Goal: Task Accomplishment & Management: Use online tool/utility

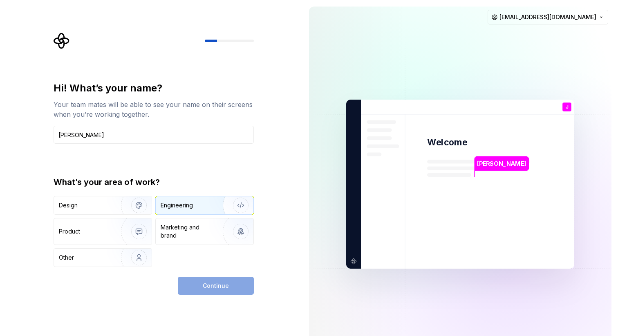
type input "[PERSON_NAME]"
click at [192, 210] on div "Engineering" at bounding box center [205, 206] width 98 height 18
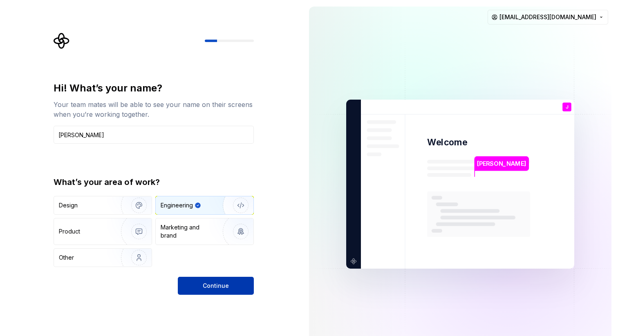
click at [220, 284] on span "Continue" at bounding box center [216, 286] width 26 height 8
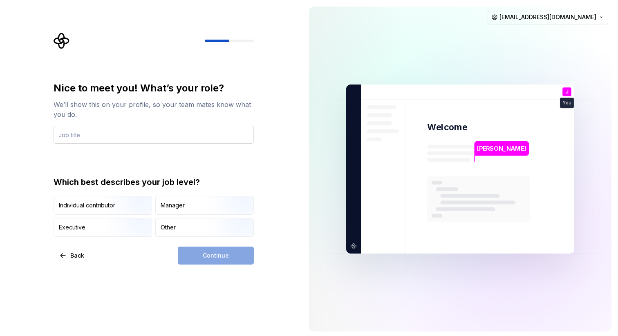
click at [138, 137] on input "text" at bounding box center [154, 135] width 200 height 18
type input "dev"
click at [81, 137] on input "dev" at bounding box center [154, 135] width 200 height 18
type input "Dev"
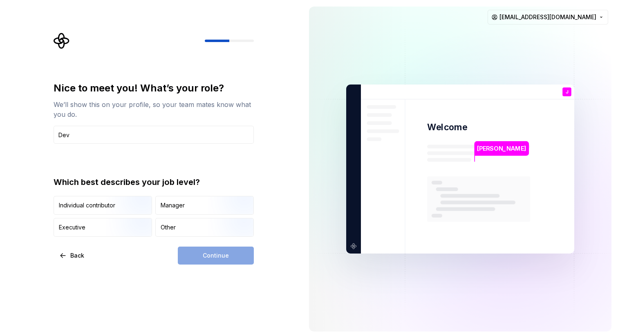
click at [203, 254] on div "Continue" at bounding box center [216, 256] width 76 height 18
click at [123, 207] on img "button" at bounding box center [132, 215] width 52 height 55
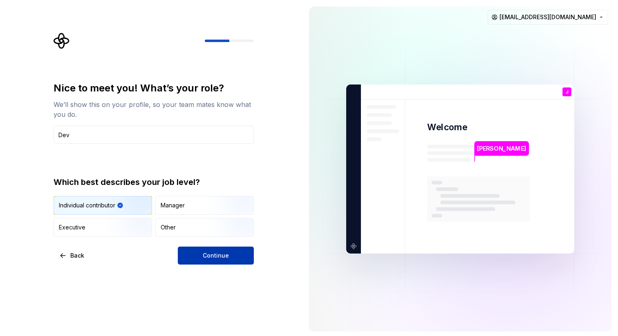
click at [217, 264] on button "Continue" at bounding box center [216, 256] width 76 height 18
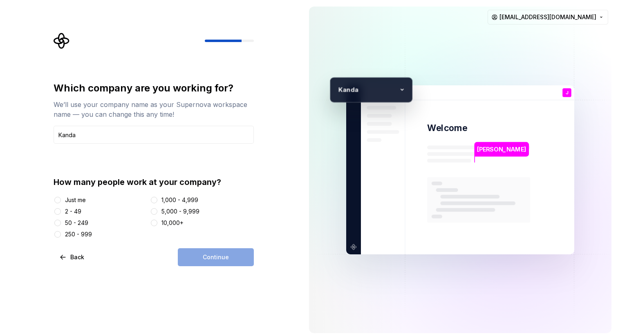
type input "Kanda"
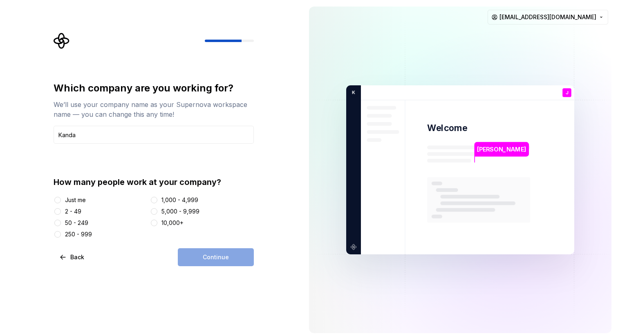
click at [79, 200] on div "Just me" at bounding box center [75, 200] width 21 height 8
click at [61, 200] on button "Just me" at bounding box center [57, 200] width 7 height 7
click at [227, 259] on span "Continue" at bounding box center [216, 257] width 26 height 8
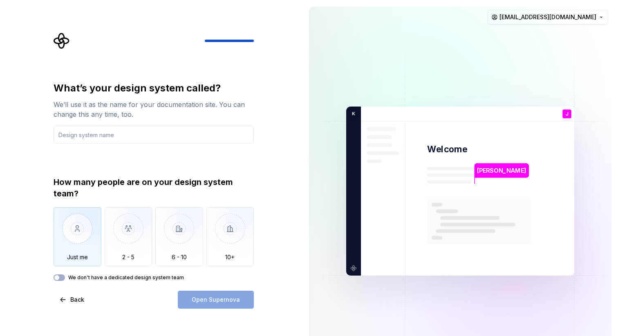
click at [80, 230] on img "button" at bounding box center [78, 235] width 48 height 55
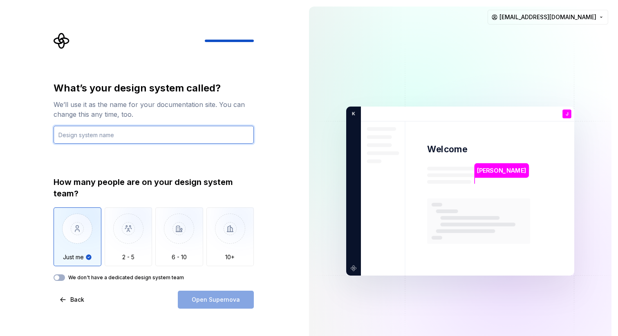
click at [86, 136] on input "text" at bounding box center [154, 135] width 200 height 18
type input "Charger App"
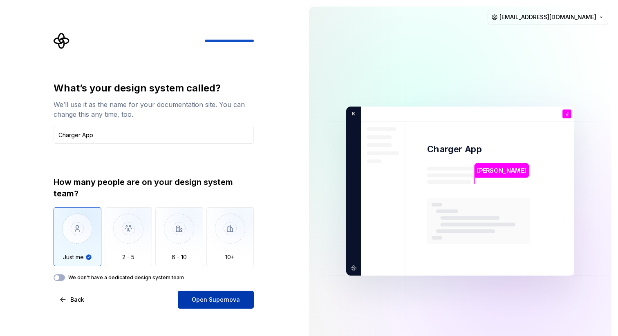
click at [209, 298] on span "Open Supernova" at bounding box center [216, 300] width 48 height 8
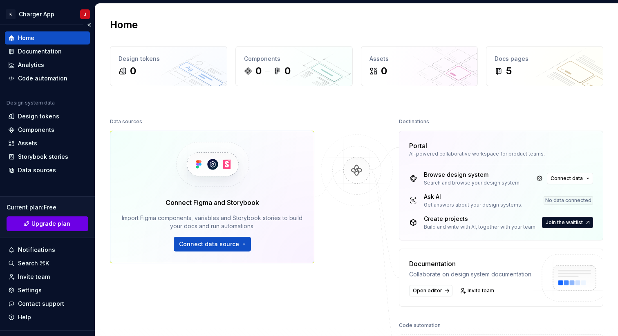
click at [73, 221] on button "Upgrade plan" at bounding box center [48, 224] width 82 height 15
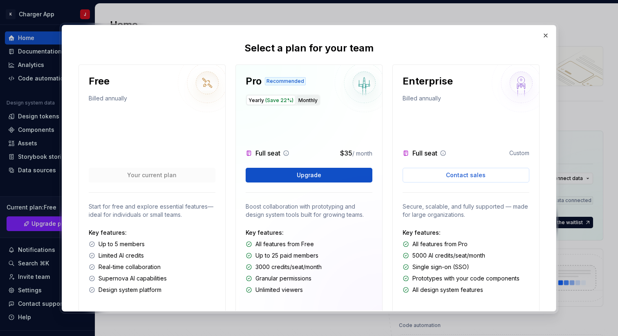
click at [309, 100] on button "Monthly" at bounding box center [307, 100] width 23 height 10
click at [545, 32] on button "button" at bounding box center [545, 35] width 11 height 11
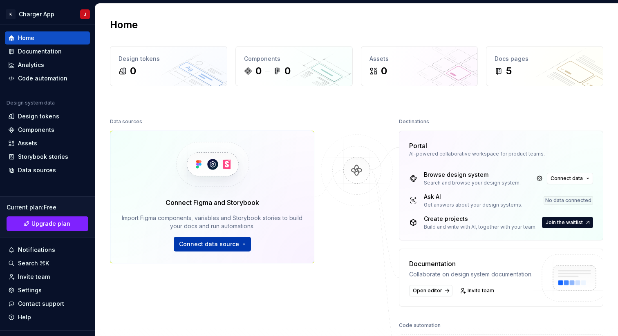
click at [211, 246] on span "Connect data source" at bounding box center [209, 244] width 60 height 8
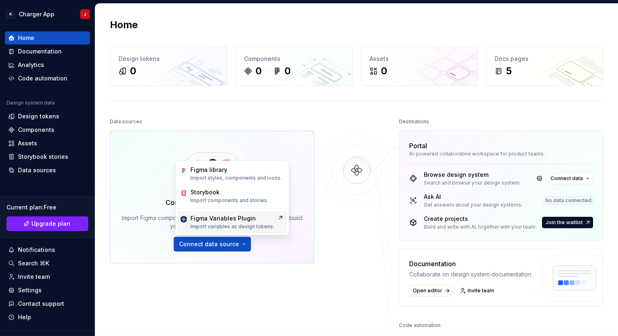
click at [257, 221] on div "Figma Variables Plugin" at bounding box center [232, 219] width 84 height 8
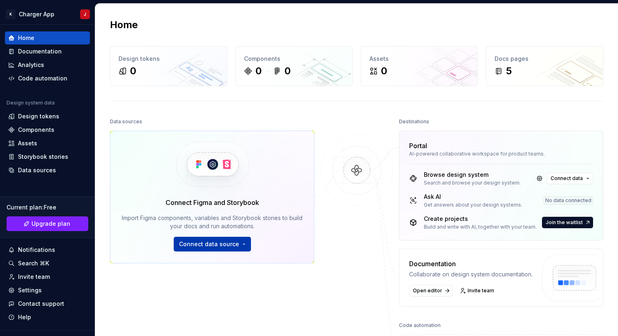
click at [219, 246] on span "Connect data source" at bounding box center [209, 244] width 60 height 8
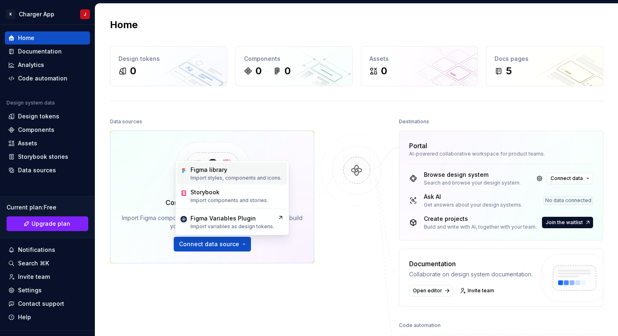
click at [225, 176] on p "Import styles, components and icons." at bounding box center [235, 178] width 91 height 7
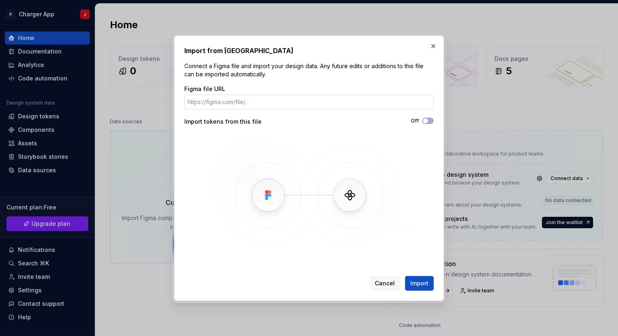
click at [287, 103] on input "Figma file URL" at bounding box center [308, 102] width 249 height 15
click at [427, 121] on span "button" at bounding box center [425, 121] width 5 height 5
click at [427, 121] on icon "button" at bounding box center [425, 121] width 7 height 5
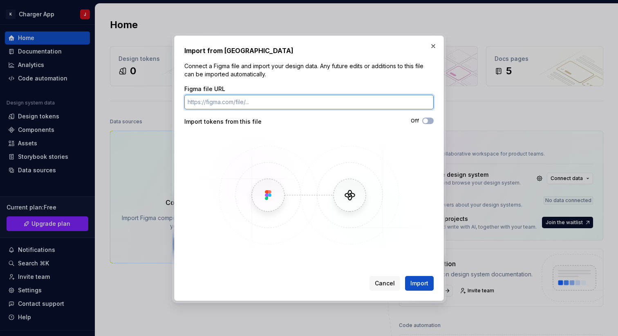
click at [325, 105] on input "Figma file URL" at bounding box center [308, 102] width 249 height 15
paste input "[URL][DOMAIN_NAME]"
type input "[URL][DOMAIN_NAME]"
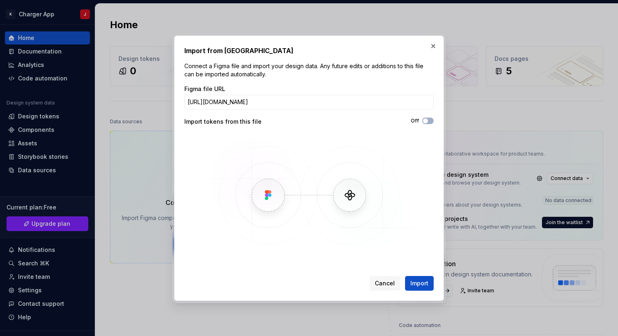
scroll to position [0, 0]
click at [305, 130] on div "Figma file URL [URL][DOMAIN_NAME] Import tokens from this file Off" at bounding box center [308, 171] width 249 height 172
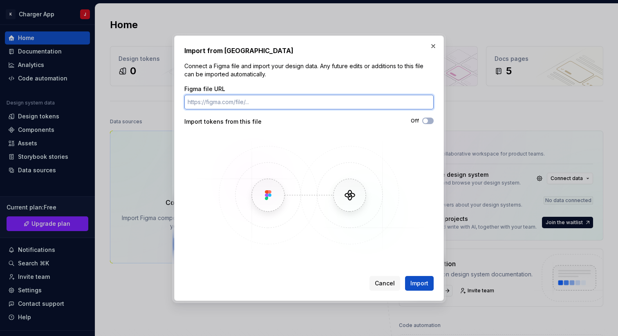
paste input "[URL][DOMAIN_NAME]"
type input "[URL][DOMAIN_NAME]"
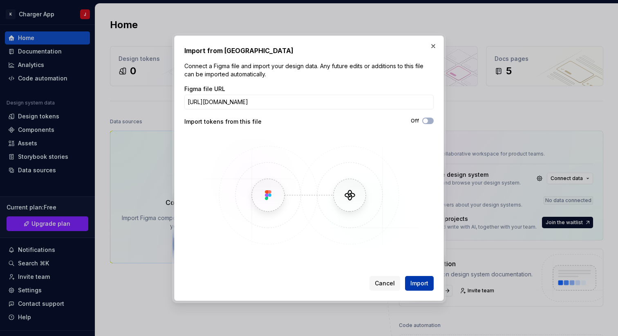
click at [419, 282] on span "Import" at bounding box center [419, 284] width 18 height 8
click at [0, 0] on div "Import from Figma Connect a Figma file and import your design data. Any future …" at bounding box center [309, 168] width 618 height 336
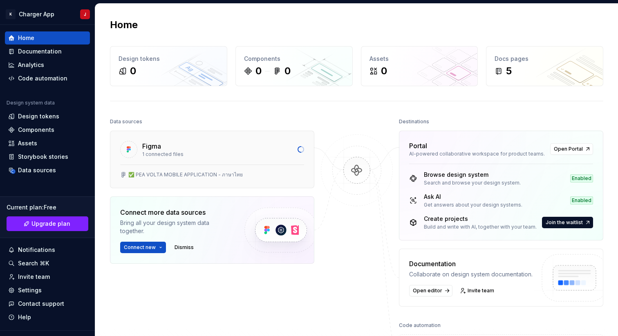
click at [227, 175] on div "✅ PEA VOLTA MOBILE APPLICATION - ภาษาไทย" at bounding box center [185, 175] width 114 height 7
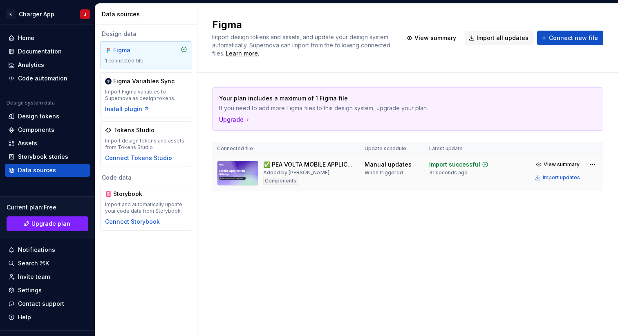
click at [351, 171] on div "✅ PEA VOLTA MOBILE APPLICATION - ภาษาไทย Added by Ja Components" at bounding box center [309, 173] width 92 height 25
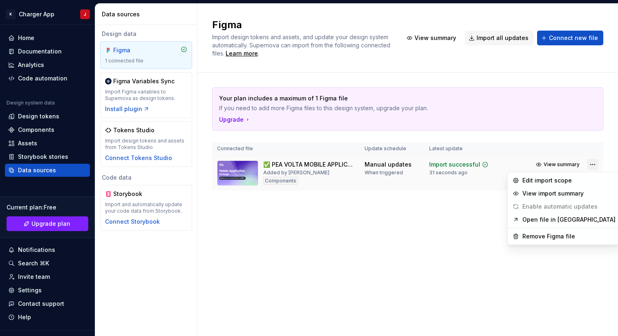
click at [594, 166] on html "K Charger App J Home Documentation Analytics Code automation Design system data…" at bounding box center [309, 168] width 618 height 336
click at [429, 199] on html "K Charger App J Home Documentation Analytics Code automation Design system data…" at bounding box center [309, 168] width 618 height 336
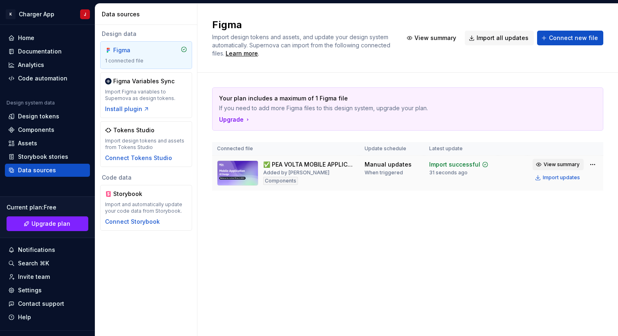
click at [555, 166] on span "View summary" at bounding box center [562, 164] width 36 height 7
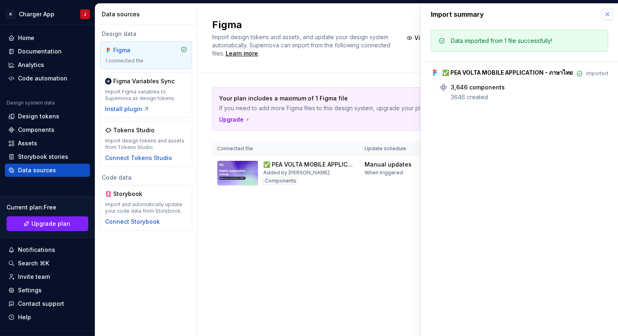
click at [612, 11] on button "button" at bounding box center [607, 14] width 11 height 11
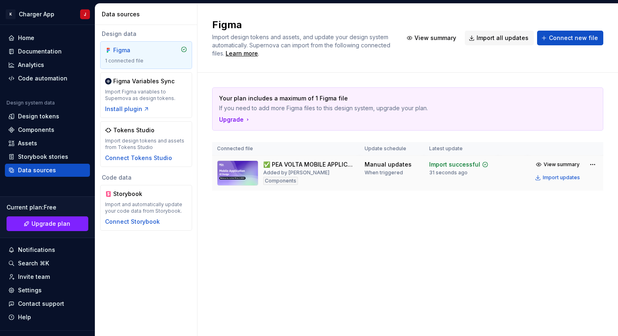
click at [249, 172] on img at bounding box center [237, 173] width 41 height 25
click at [446, 170] on div "31 seconds ago" at bounding box center [448, 173] width 38 height 7
click at [483, 162] on icon at bounding box center [485, 164] width 5 height 5
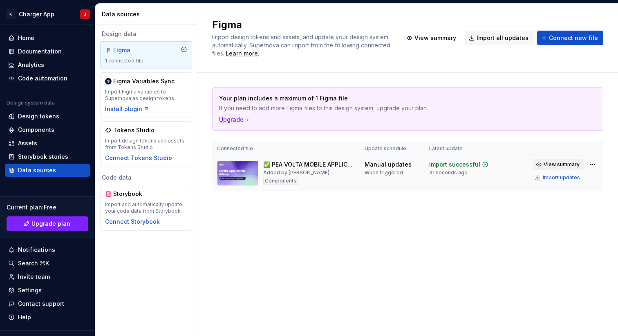
click at [567, 162] on span "View summary" at bounding box center [562, 164] width 36 height 7
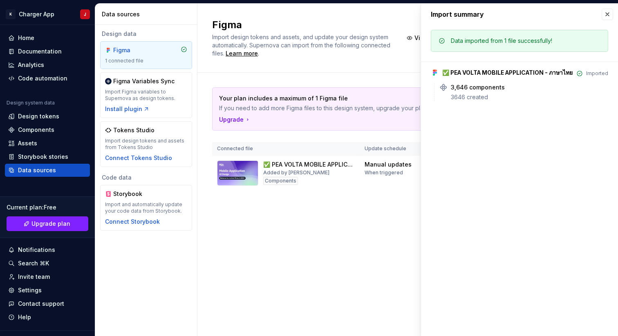
click at [507, 72] on div "✅ PEA VOLTA MOBILE APPLICATION - ภาษาไทย" at bounding box center [507, 73] width 130 height 8
click at [479, 82] on div "✅ PEA VOLTA MOBILE APPLICATION - ภาษาไทย Imported 3,646 components 3646 created" at bounding box center [519, 82] width 177 height 40
click at [468, 88] on div "3,646 components" at bounding box center [478, 87] width 54 height 8
click at [608, 10] on button "button" at bounding box center [607, 14] width 11 height 11
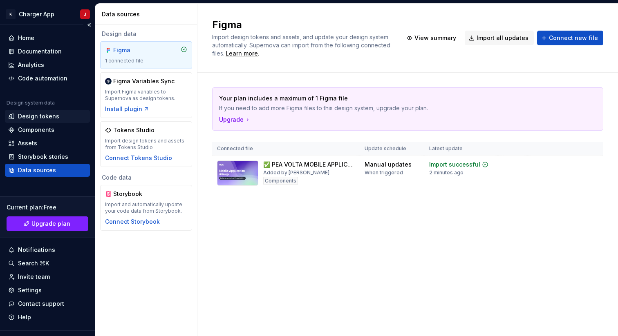
click at [52, 116] on div "Design tokens" at bounding box center [38, 116] width 41 height 8
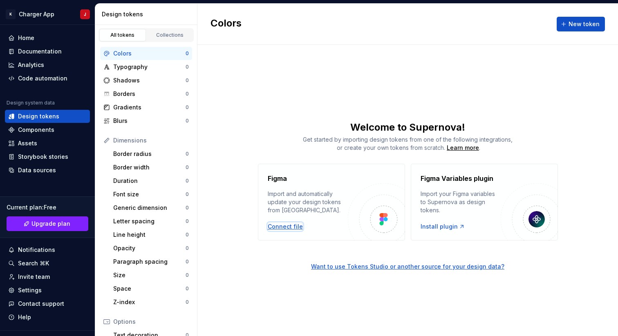
click at [283, 224] on div "Connect file" at bounding box center [285, 227] width 35 height 8
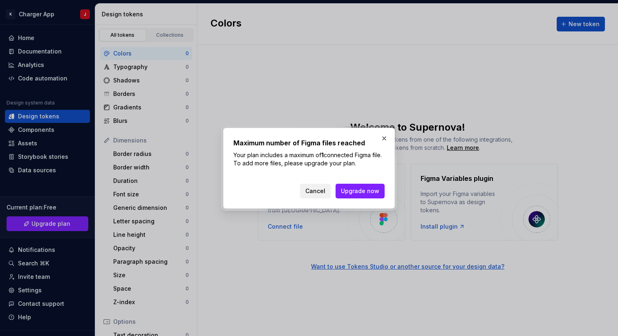
click at [320, 187] on span "Cancel" at bounding box center [315, 191] width 20 height 8
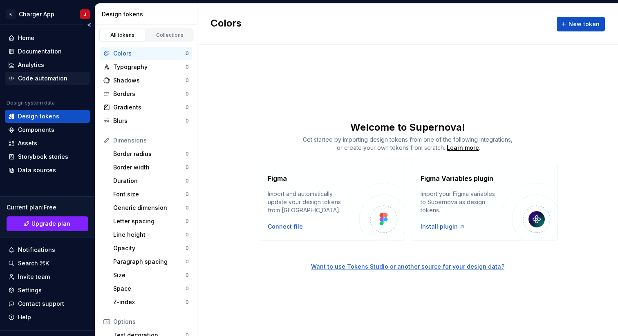
click at [56, 76] on div "Code automation" at bounding box center [42, 78] width 49 height 8
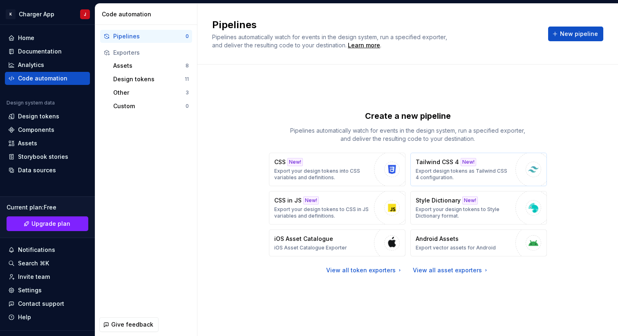
click at [488, 175] on p "Export design tokens as Tailwind CSS 4 configuration." at bounding box center [464, 174] width 96 height 13
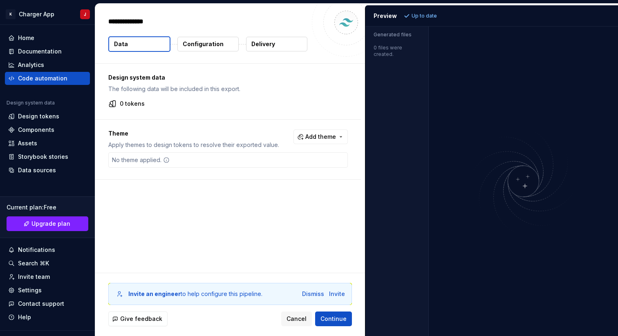
click at [394, 33] on p "Generated files" at bounding box center [397, 34] width 47 height 7
click at [146, 49] on button "Data" at bounding box center [139, 44] width 62 height 16
click at [132, 101] on p "0 tokens" at bounding box center [132, 104] width 25 height 8
click at [124, 108] on p "0 tokens" at bounding box center [132, 104] width 25 height 8
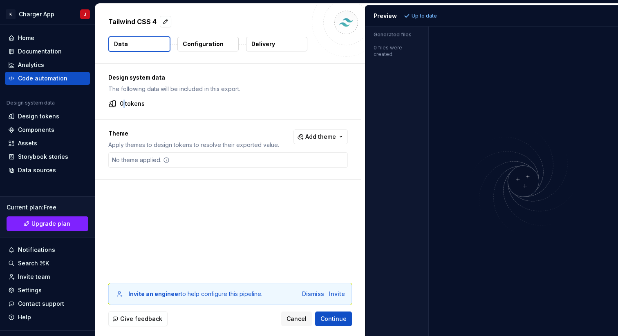
click at [124, 108] on p "0 tokens" at bounding box center [132, 104] width 25 height 8
click at [122, 105] on p "0 tokens" at bounding box center [132, 104] width 25 height 8
click at [212, 160] on div "No theme applied." at bounding box center [228, 160] width 240 height 16
click at [211, 160] on div "No theme applied." at bounding box center [228, 160] width 240 height 16
click at [340, 320] on span "Continue" at bounding box center [333, 319] width 26 height 8
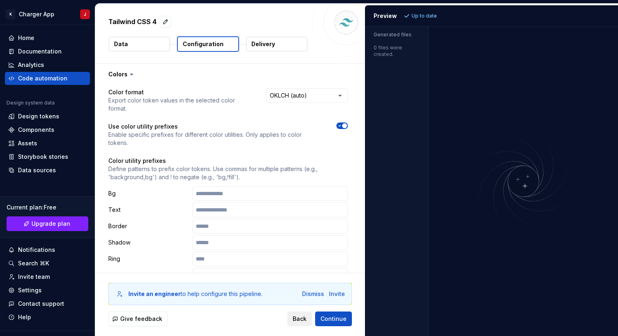
click at [303, 315] on span "Back" at bounding box center [300, 319] width 14 height 8
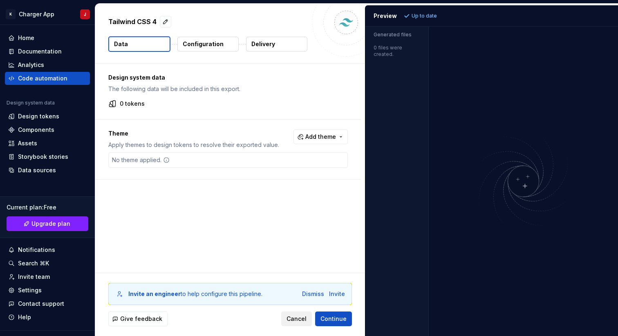
click at [301, 315] on span "Cancel" at bounding box center [297, 319] width 20 height 8
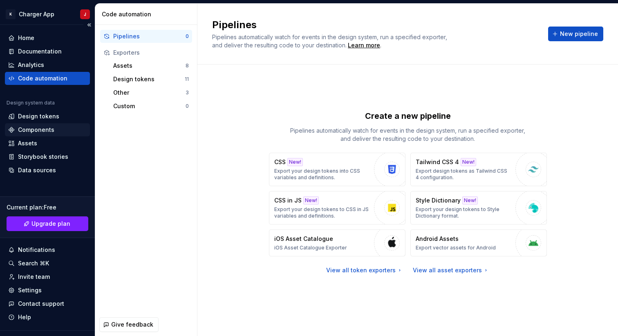
click at [43, 127] on div "Components" at bounding box center [36, 130] width 36 height 8
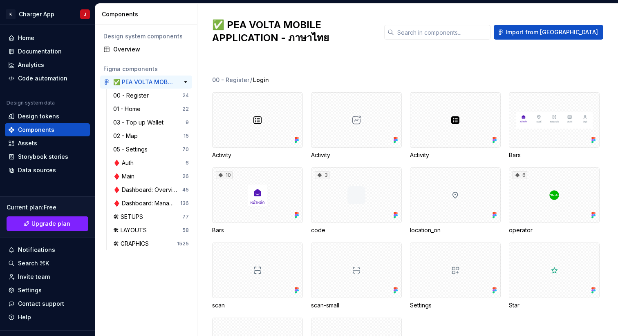
click at [139, 81] on div "✅ PEA VOLTA MOBILE APPLICATION - ภาษาไทย" at bounding box center [143, 82] width 61 height 8
click at [52, 156] on div "Storybook stories" at bounding box center [43, 157] width 50 height 8
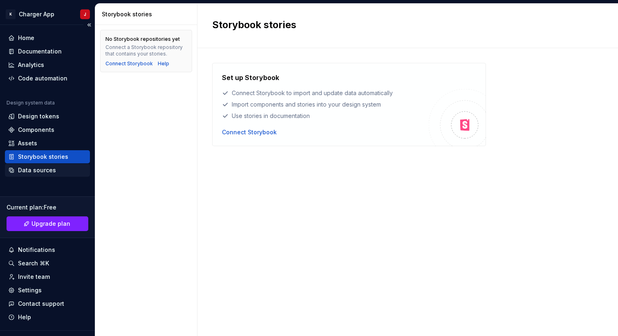
click at [37, 172] on div "Data sources" at bounding box center [37, 170] width 38 height 8
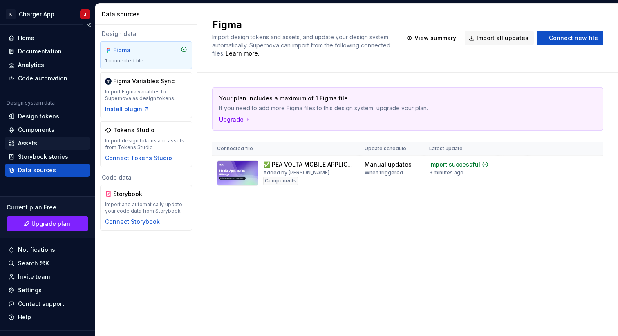
click at [51, 144] on div "Assets" at bounding box center [47, 143] width 78 height 8
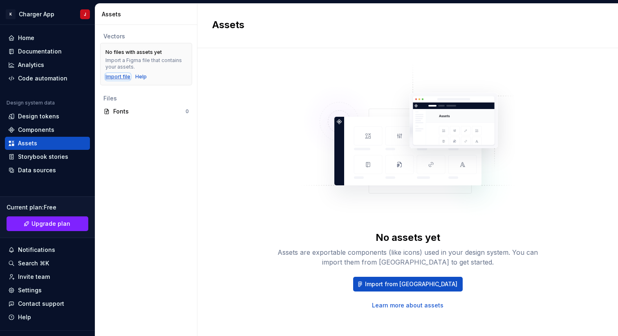
click at [121, 78] on div "Import file" at bounding box center [117, 77] width 25 height 7
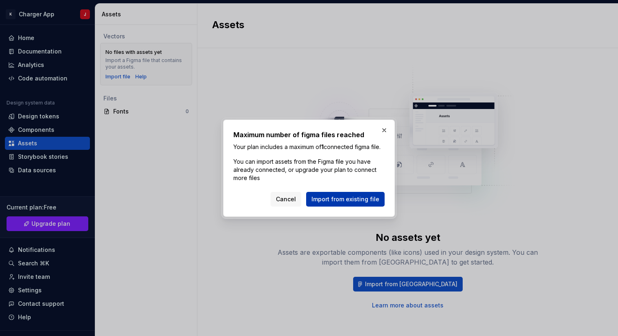
click at [343, 204] on span "Import from existing file" at bounding box center [345, 199] width 68 height 8
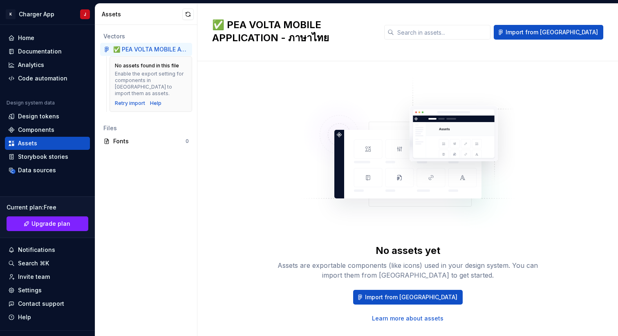
click at [168, 74] on div "Enable the export setting for components in [GEOGRAPHIC_DATA] to import them as…" at bounding box center [151, 84] width 72 height 26
click at [44, 170] on div "Data sources" at bounding box center [37, 170] width 38 height 8
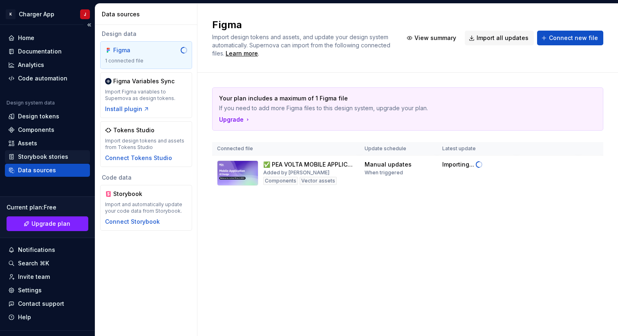
click at [52, 158] on div "Storybook stories" at bounding box center [43, 157] width 50 height 8
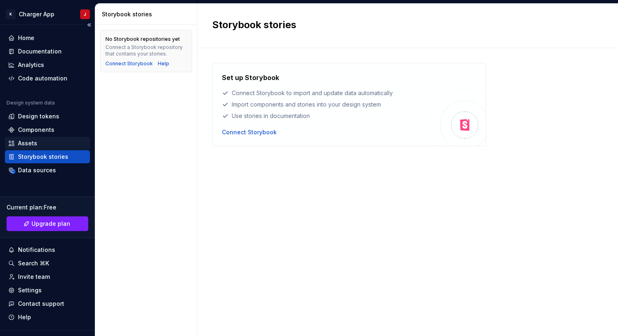
click at [31, 141] on div "Assets" at bounding box center [27, 143] width 19 height 8
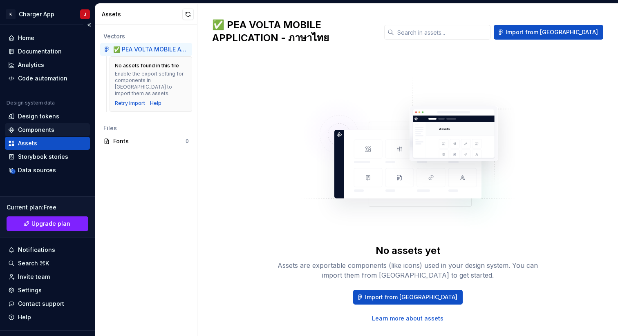
click at [43, 130] on div "Components" at bounding box center [36, 130] width 36 height 8
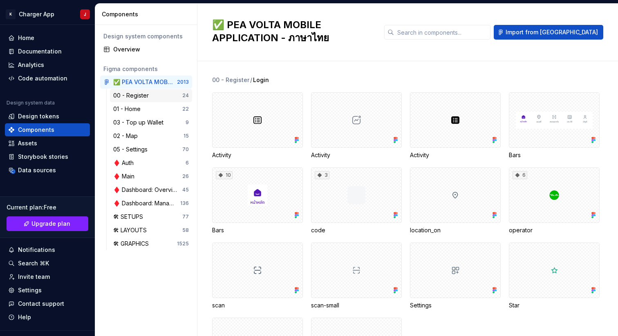
click at [147, 96] on div "00 - Register" at bounding box center [132, 96] width 39 height 8
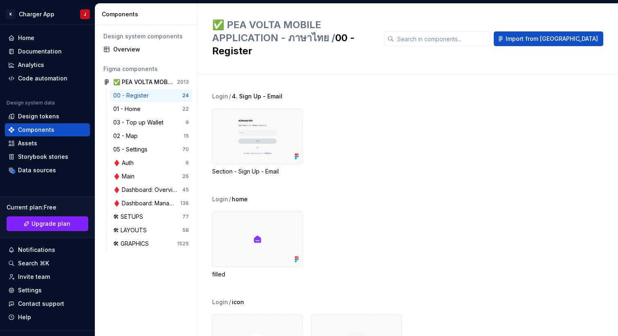
scroll to position [430, 0]
click at [150, 226] on div "🛠 LAYOUTS" at bounding box center [131, 230] width 37 height 8
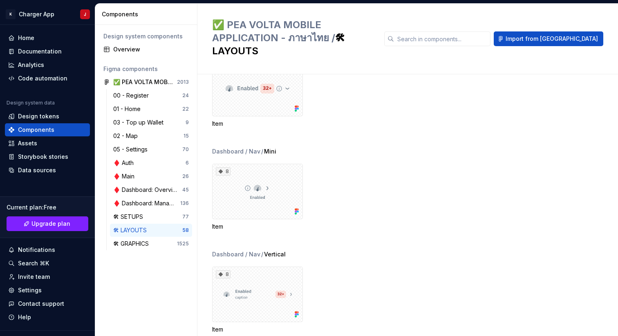
scroll to position [632, 0]
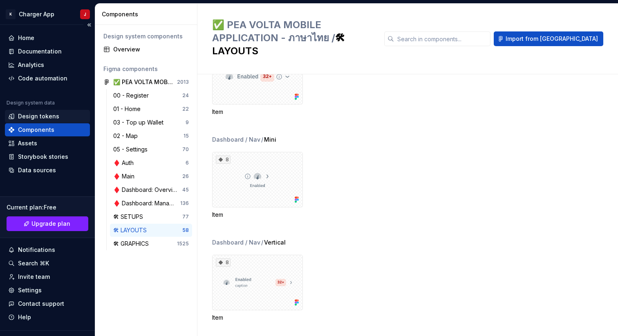
click at [42, 114] on div "Design tokens" at bounding box center [38, 116] width 41 height 8
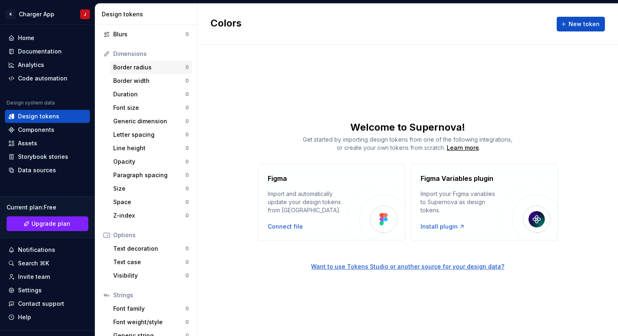
scroll to position [111, 0]
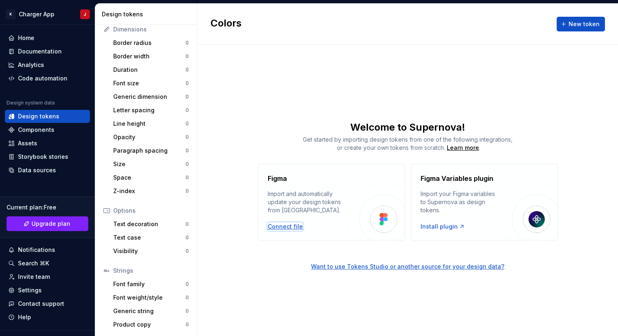
click at [291, 226] on div "Connect file" at bounding box center [285, 227] width 35 height 8
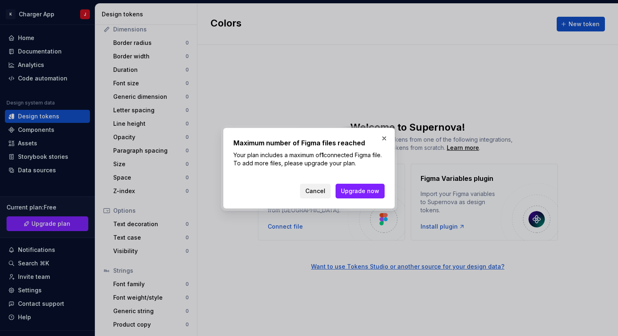
click at [320, 193] on span "Cancel" at bounding box center [315, 191] width 20 height 8
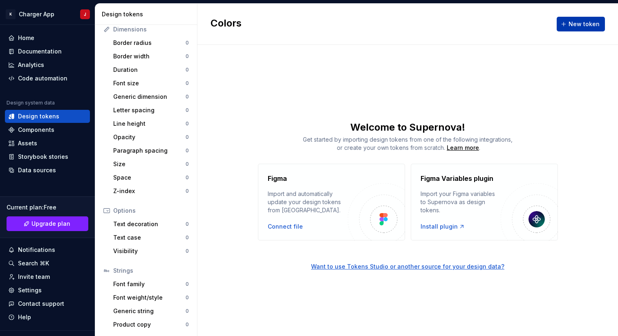
click at [587, 25] on span "New token" at bounding box center [584, 24] width 31 height 8
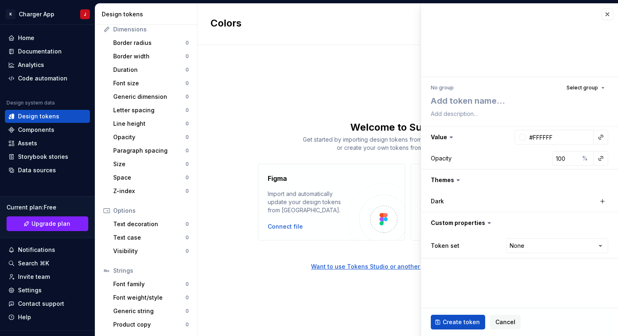
type textarea "*"
click at [504, 314] on div "Create token Cancel" at bounding box center [519, 323] width 197 height 28
click at [503, 319] on span "Cancel" at bounding box center [505, 322] width 20 height 8
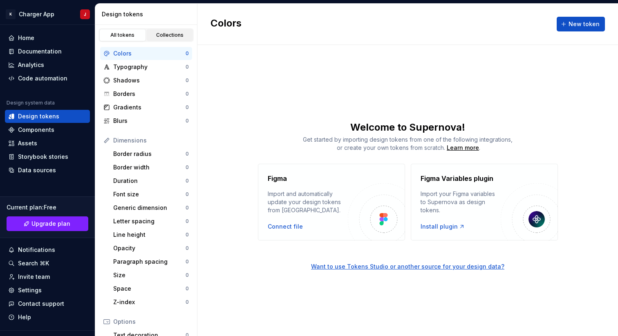
click at [176, 38] on div "Collections" at bounding box center [170, 35] width 41 height 7
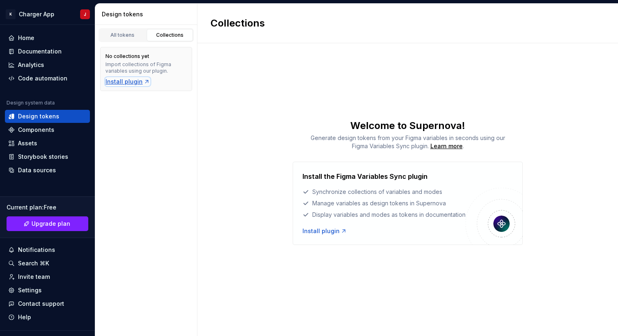
click at [125, 83] on div "Install plugin" at bounding box center [127, 82] width 45 height 8
